Goal: Browse casually

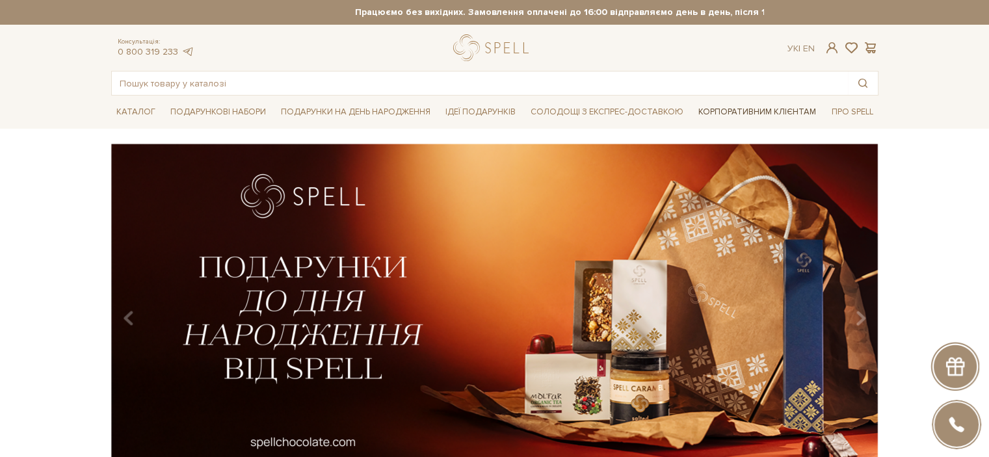
click at [713, 109] on link "Корпоративним клієнтам" at bounding box center [757, 112] width 128 height 22
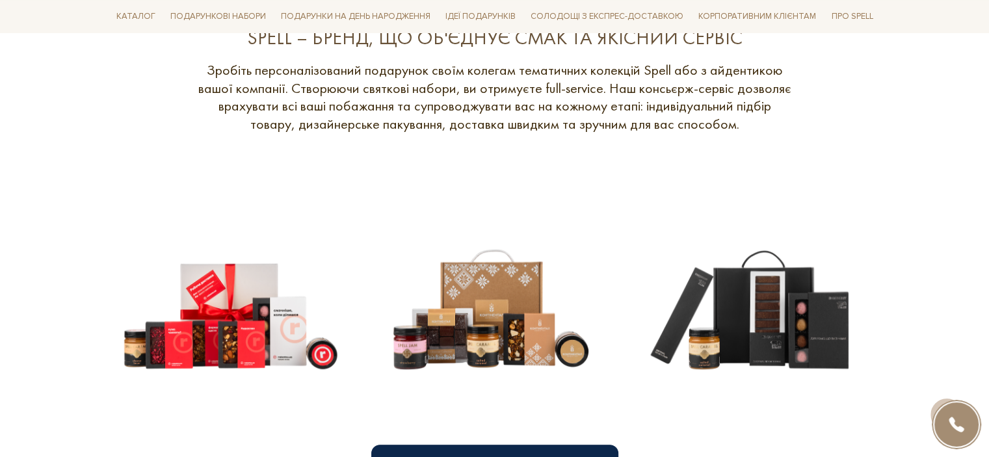
scroll to position [455, 0]
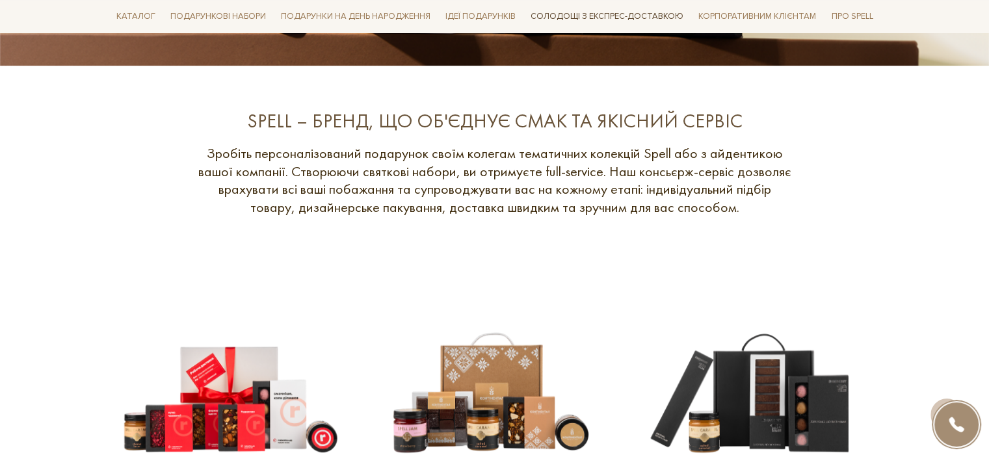
click at [592, 20] on link "Солодощі з експрес-доставкою" at bounding box center [607, 16] width 163 height 22
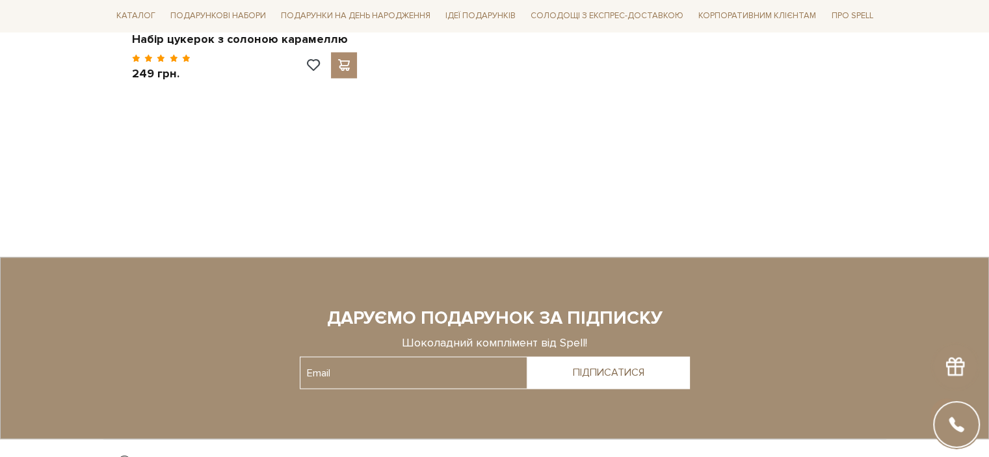
scroll to position [2278, 0]
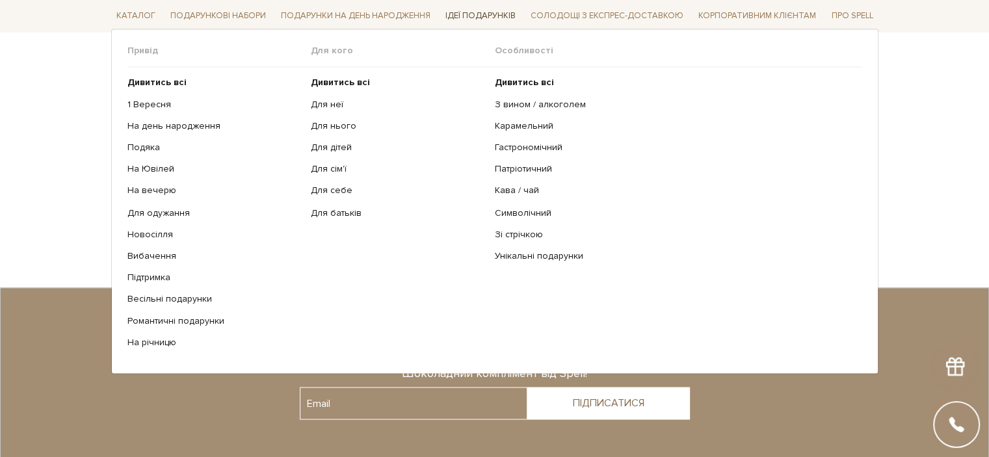
click at [486, 18] on span "Ідеї подарунків" at bounding box center [480, 17] width 81 height 20
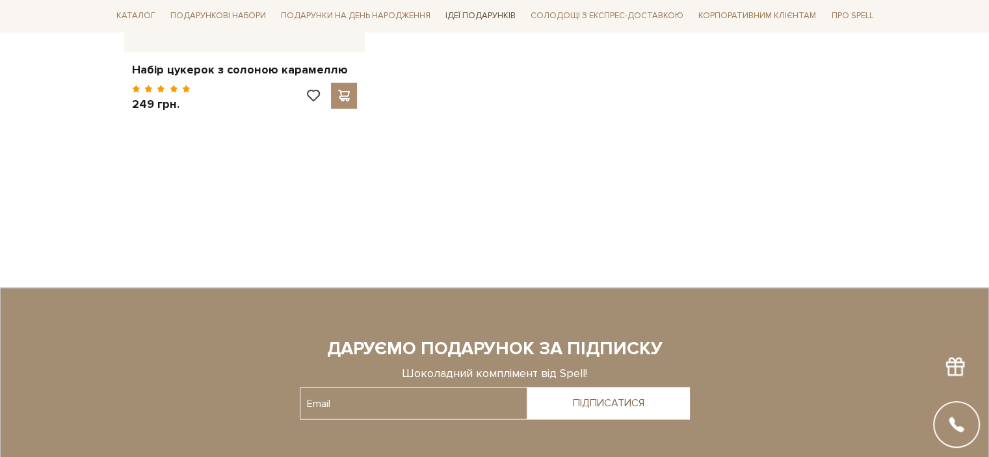
click at [486, 18] on span "Ідеї подарунків" at bounding box center [480, 17] width 81 height 20
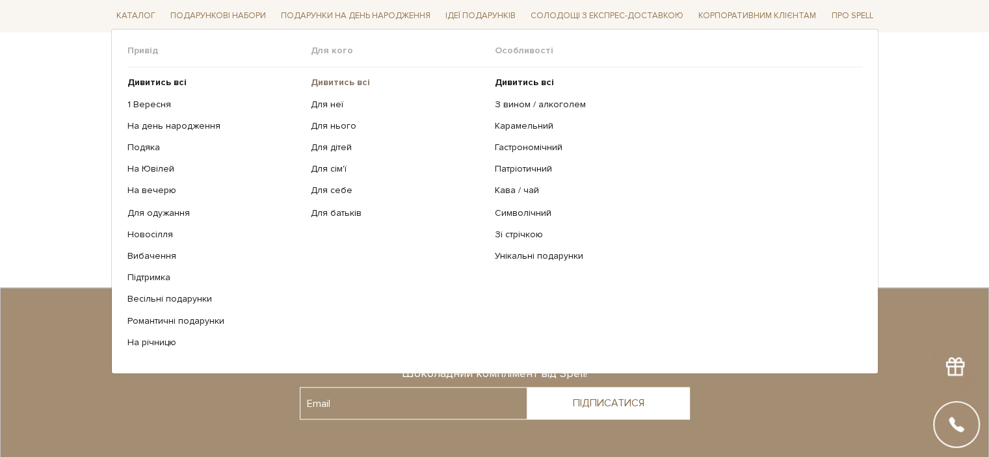
click at [347, 82] on b "Дивитись всі" at bounding box center [340, 82] width 59 height 11
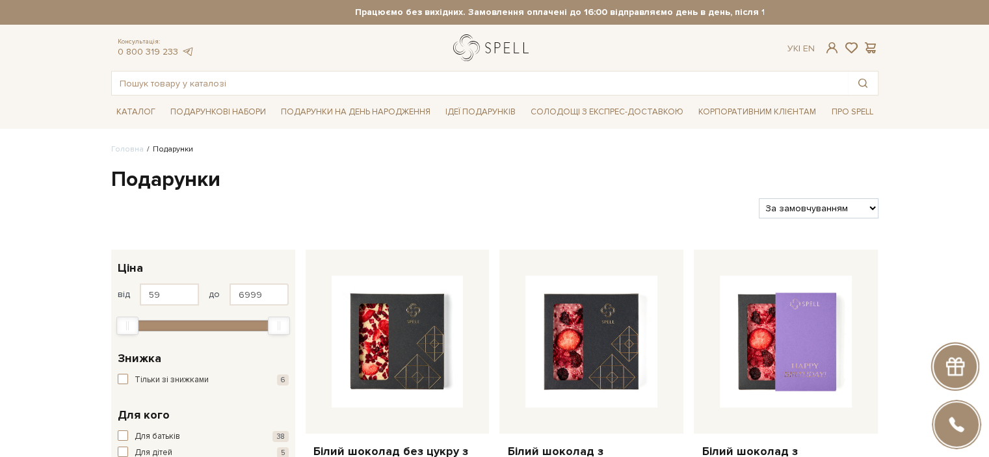
click at [490, 60] on link "logo" at bounding box center [493, 47] width 81 height 27
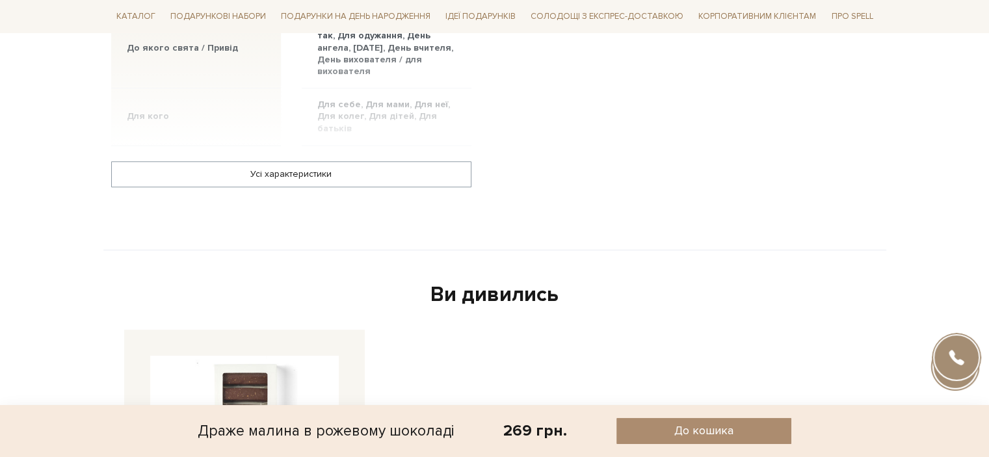
scroll to position [1366, 0]
